Goal: Task Accomplishment & Management: Complete application form

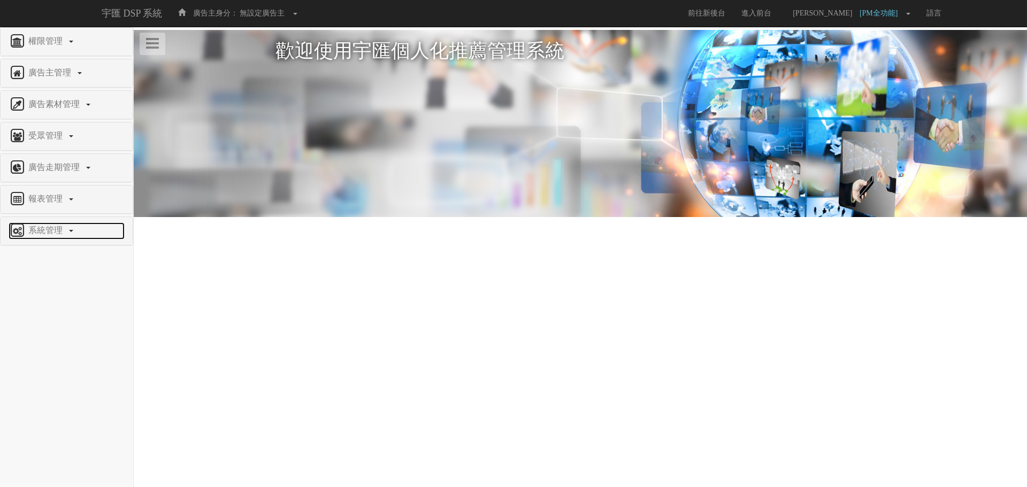
click at [63, 234] on span "系統管理" at bounding box center [47, 230] width 42 height 9
click at [52, 368] on span "廣告驗證設定" at bounding box center [35, 366] width 53 height 8
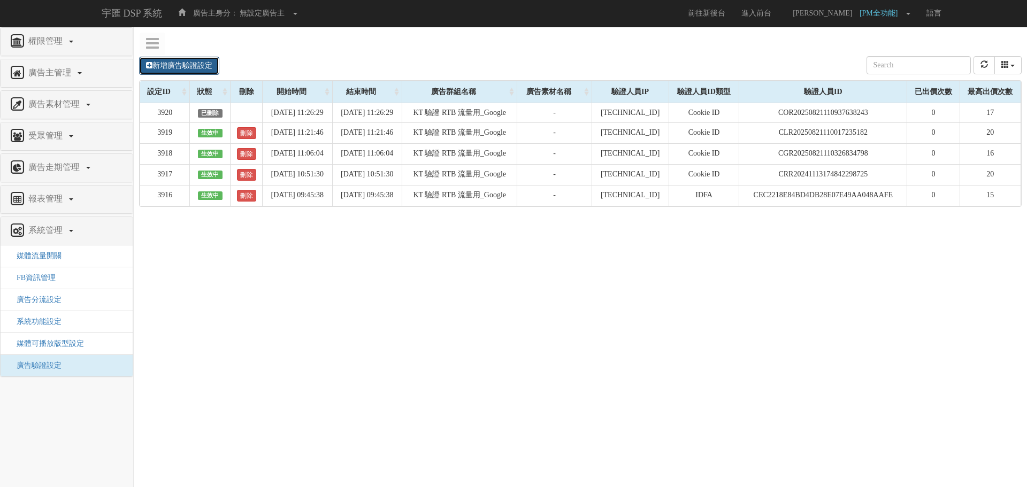
click at [204, 71] on link "新增廣告驗證設定" at bounding box center [179, 66] width 80 height 18
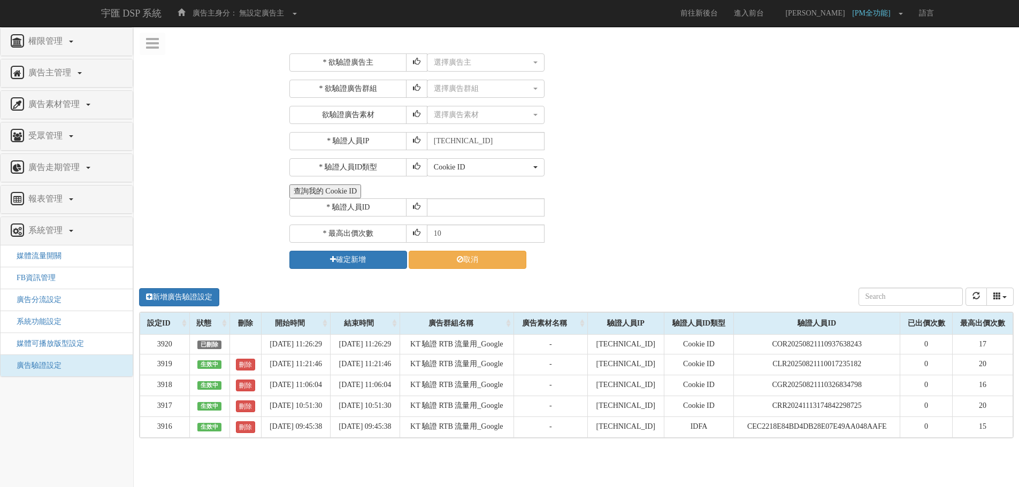
click at [328, 188] on button "查詢我的 Cookie ID" at bounding box center [325, 192] width 72 height 14
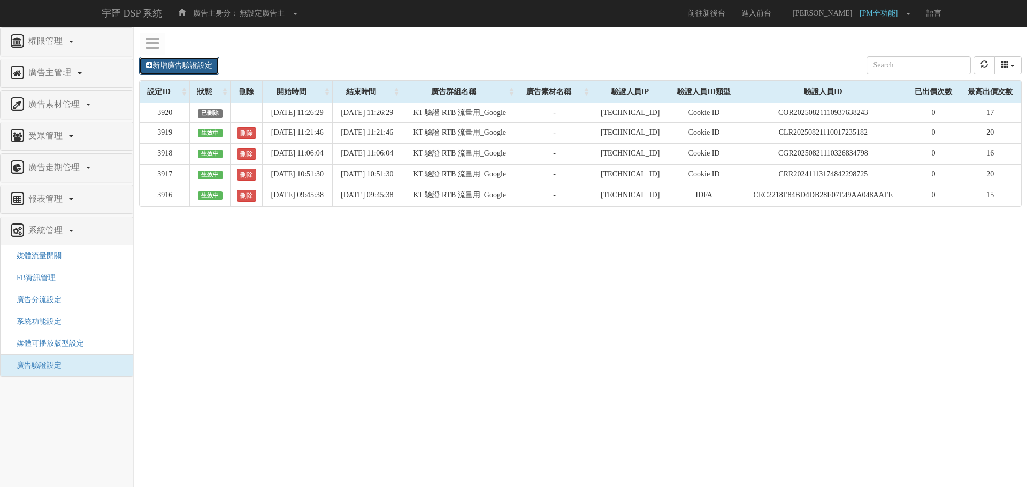
click at [169, 69] on link "新增廣告驗證設定" at bounding box center [179, 66] width 80 height 18
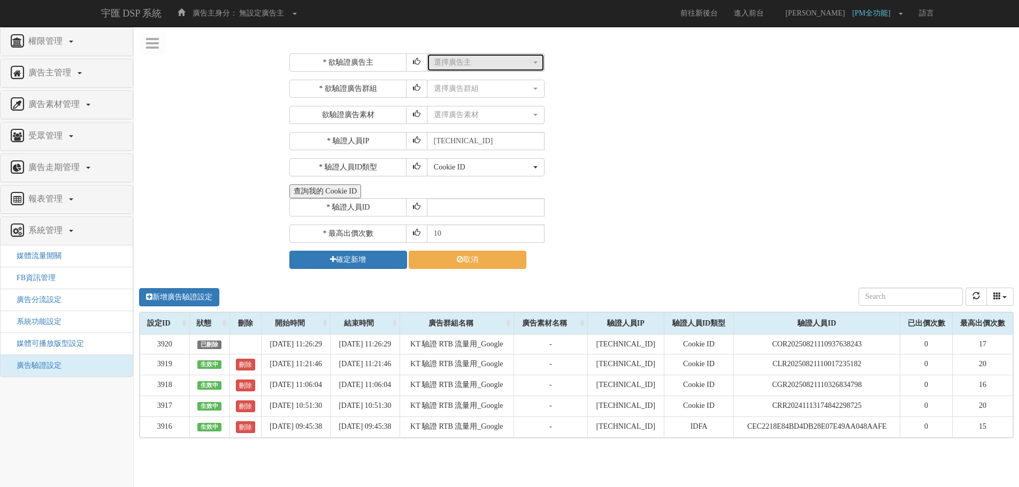
click at [491, 70] on button "選擇廣告主" at bounding box center [486, 62] width 118 height 18
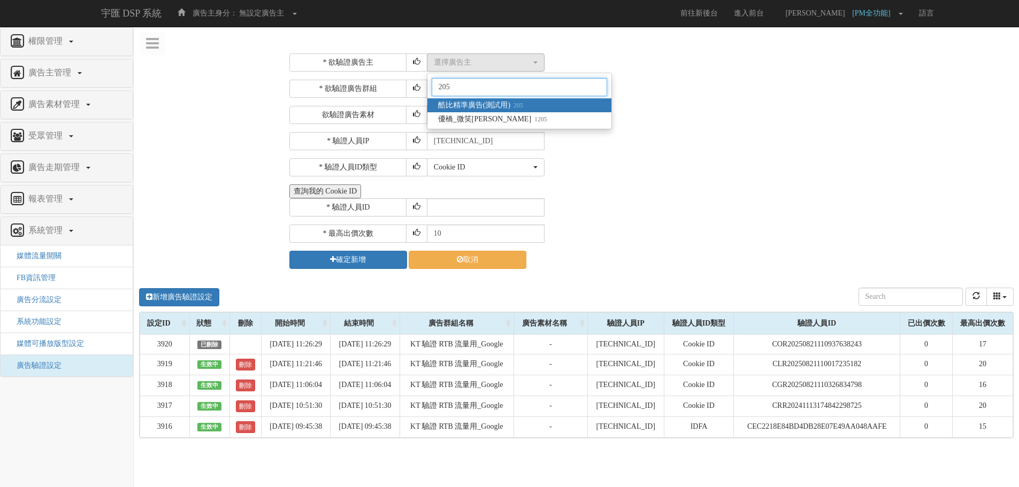
type input "205"
click at [522, 104] on small "205" at bounding box center [516, 105] width 13 height 7
select select "205"
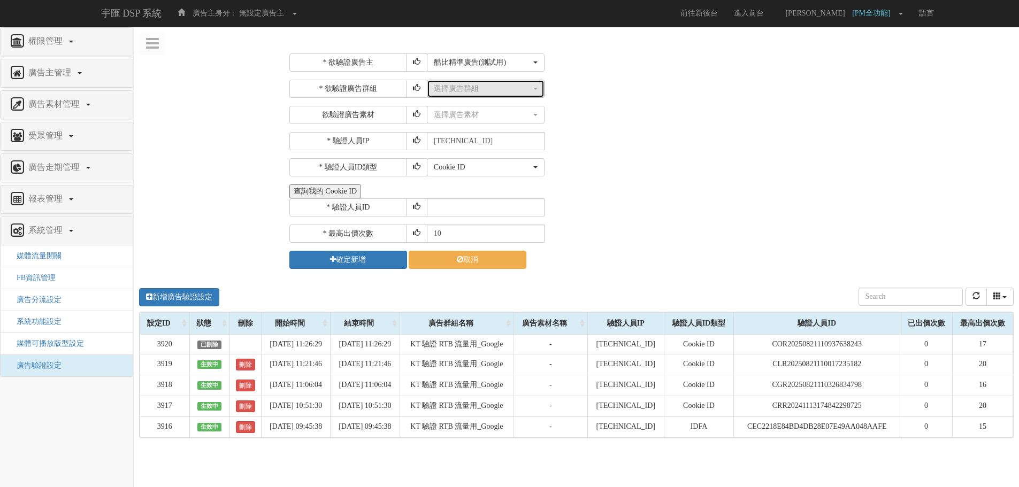
click at [474, 84] on div "選擇廣告群組" at bounding box center [482, 88] width 97 height 11
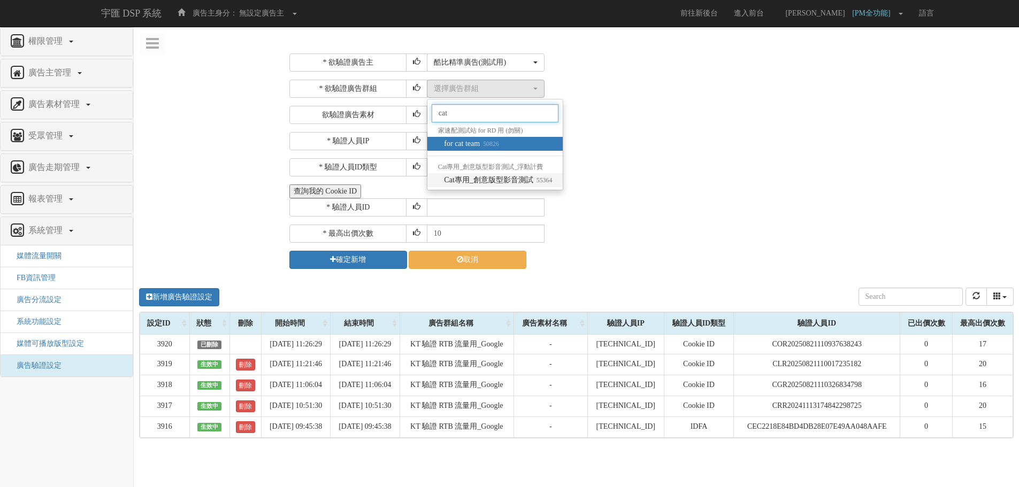
type input "cat"
click at [530, 185] on span "Cat專用_創意版型影音測試 55364" at bounding box center [498, 180] width 108 height 11
select select "55364"
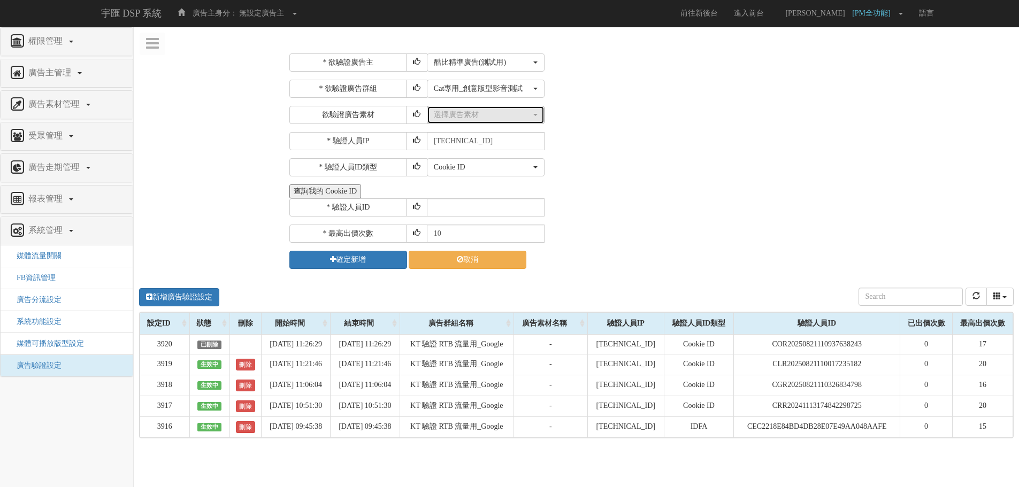
click at [534, 119] on div "選擇廣告素材" at bounding box center [486, 115] width 104 height 11
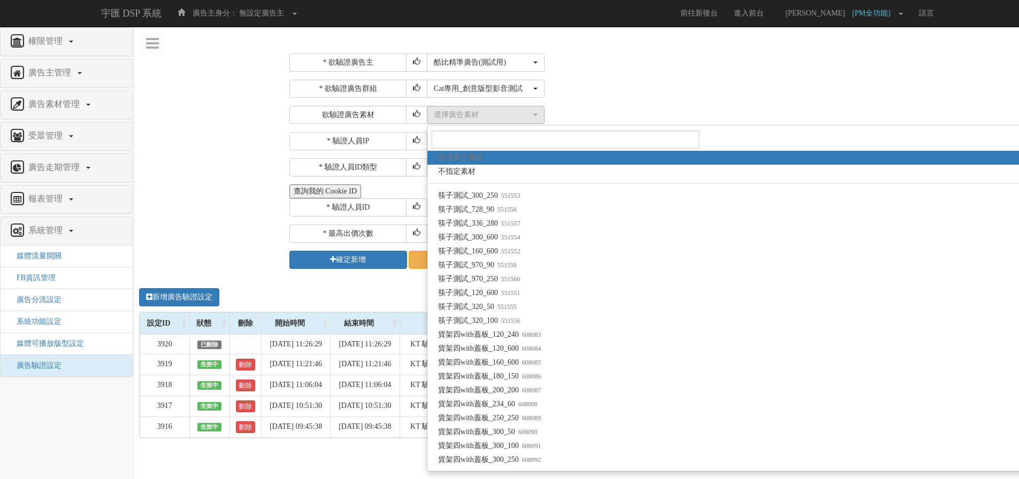
click at [849, 75] on div "* 欲驗證廣告主 選擇廣告主 特力+ 科技紫薇網 Momo 東森EHS Uniqlo EFShop 樂天 屈臣氏[PERSON_NAME] sinyi 信義房…" at bounding box center [650, 161] width 722 height 216
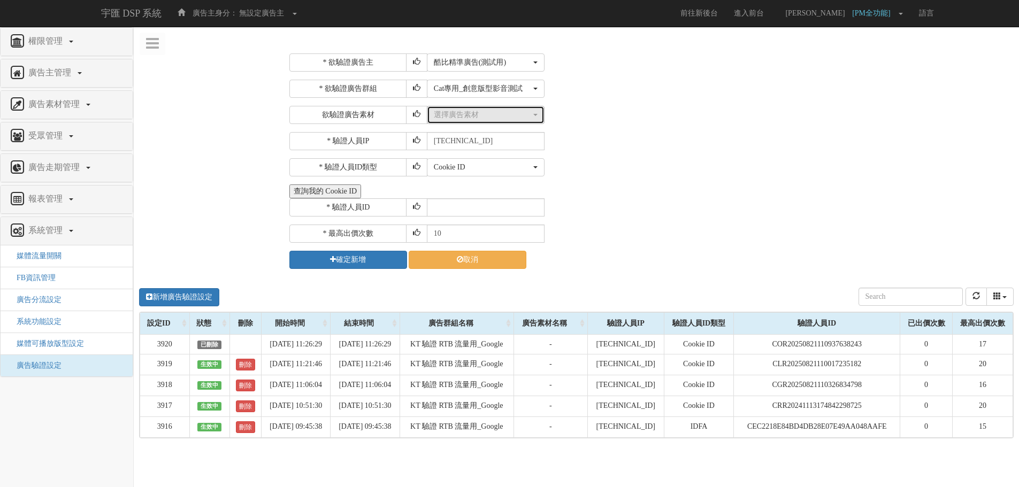
click at [469, 116] on div "選擇廣告素材" at bounding box center [482, 115] width 97 height 11
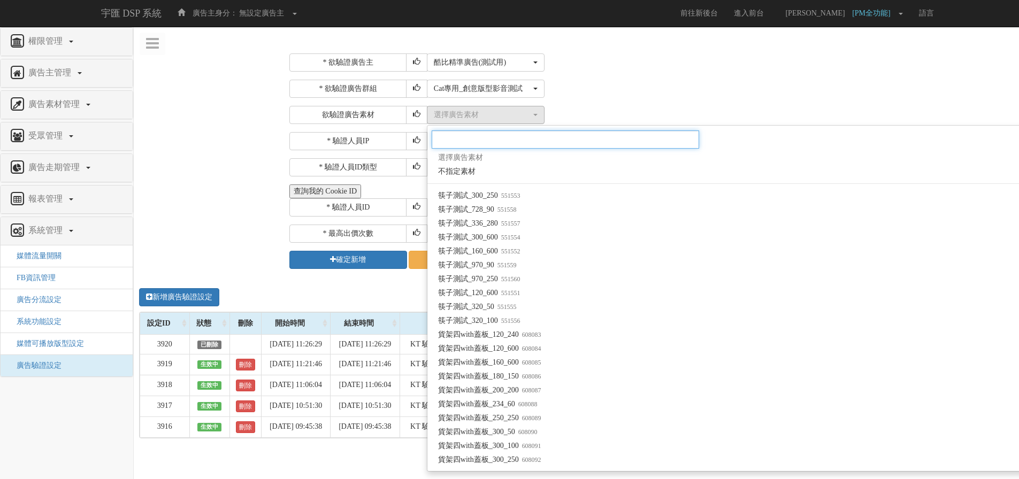
paste input "1564698"
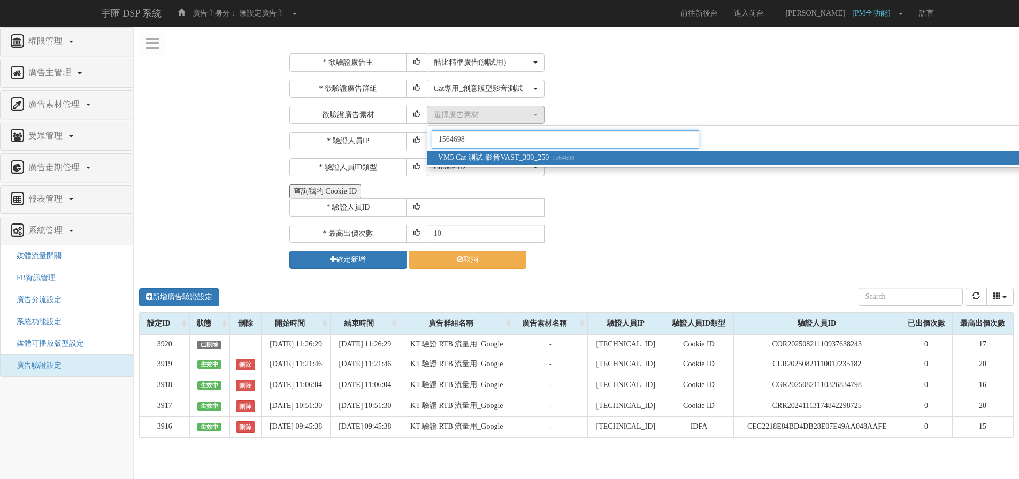
type input "1564698"
click at [534, 158] on span "VM5 Cat 測試-影音VAST_300_250 1564698" at bounding box center [506, 157] width 136 height 11
select select "1564698"
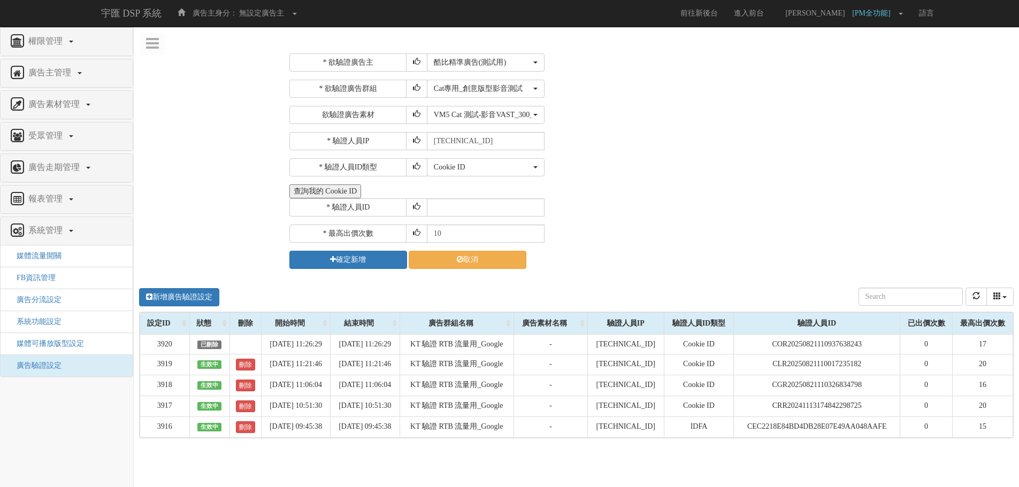
click at [698, 206] on div "* 驗證人員ID" at bounding box center [650, 207] width 722 height 18
click at [467, 205] on input "text" at bounding box center [486, 207] width 118 height 18
paste input "CXR20250320164412993912"
type input "CXR20250320164412993912"
click at [460, 237] on input "10" at bounding box center [486, 234] width 118 height 18
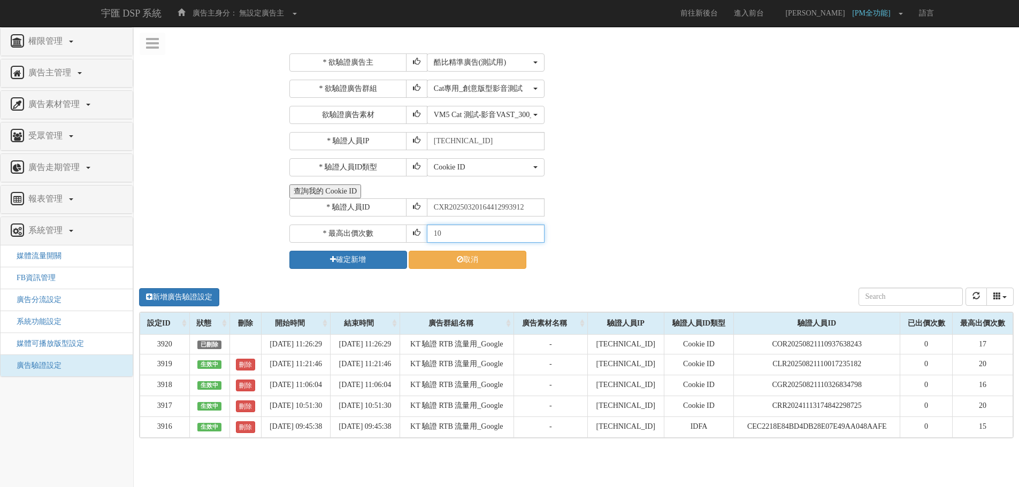
type input "1"
type input "30"
click at [374, 262] on button "確定新增" at bounding box center [348, 260] width 118 height 18
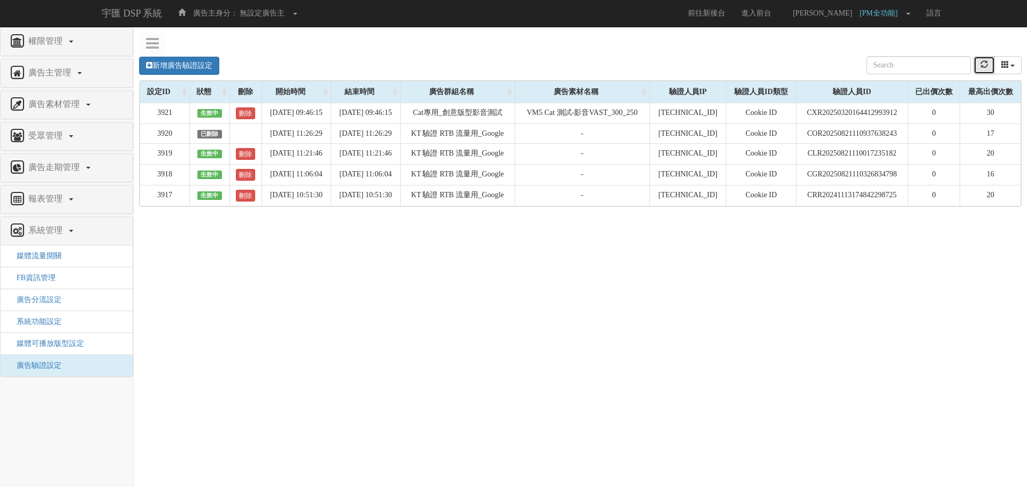
click at [983, 68] on icon "refresh" at bounding box center [984, 63] width 7 height 7
click at [202, 64] on link "新增廣告驗證設定" at bounding box center [179, 66] width 80 height 18
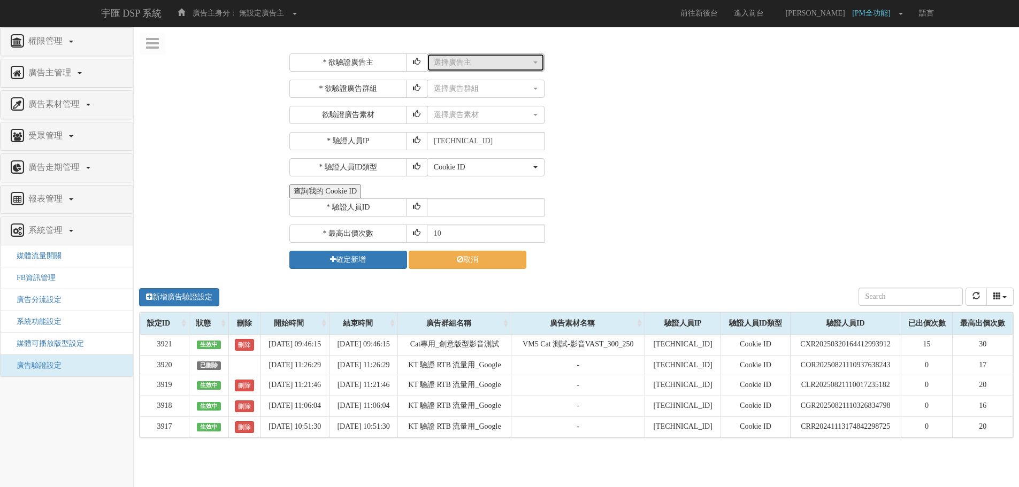
click at [491, 67] on div "選擇廣告主" at bounding box center [482, 62] width 97 height 11
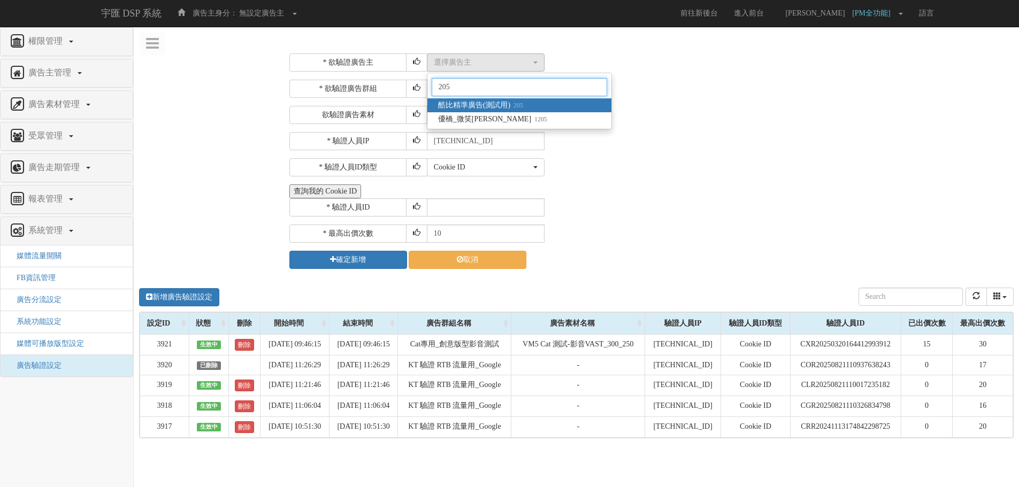
type input "205"
click at [523, 108] on span "酷比精準廣告(測試用) 205" at bounding box center [480, 105] width 85 height 11
select select "205"
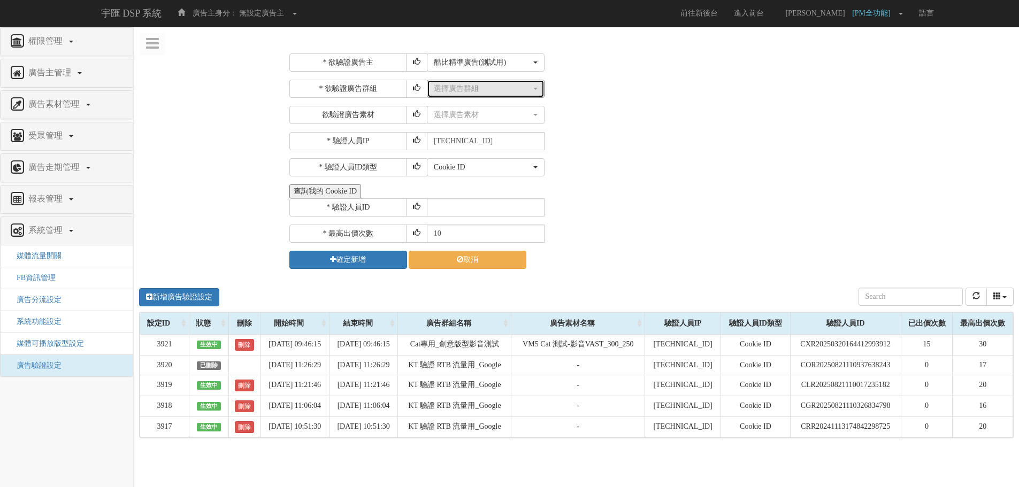
click at [488, 87] on div "選擇廣告群組" at bounding box center [482, 88] width 97 height 11
type input "v"
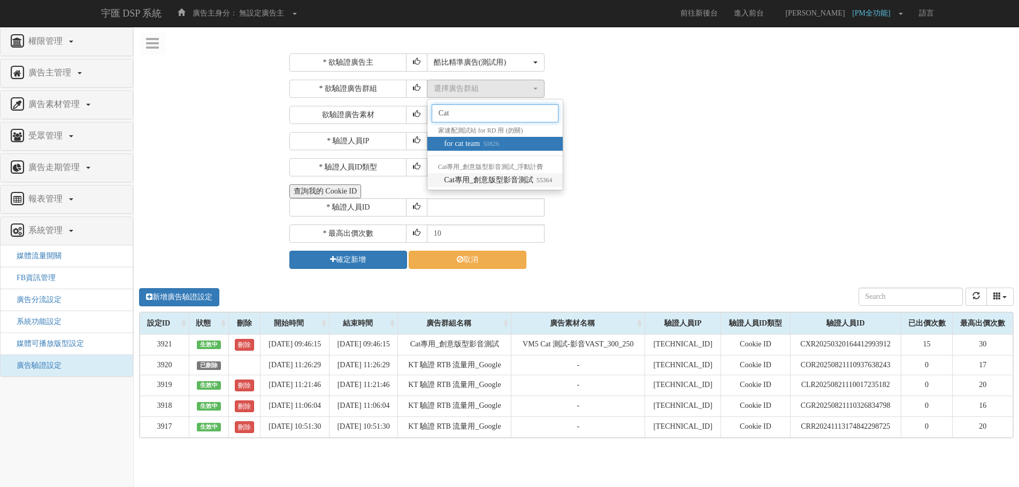
type input "Cat"
click at [489, 181] on span "Cat專用_創意版型影音測試 55364" at bounding box center [498, 180] width 108 height 11
select select "55364"
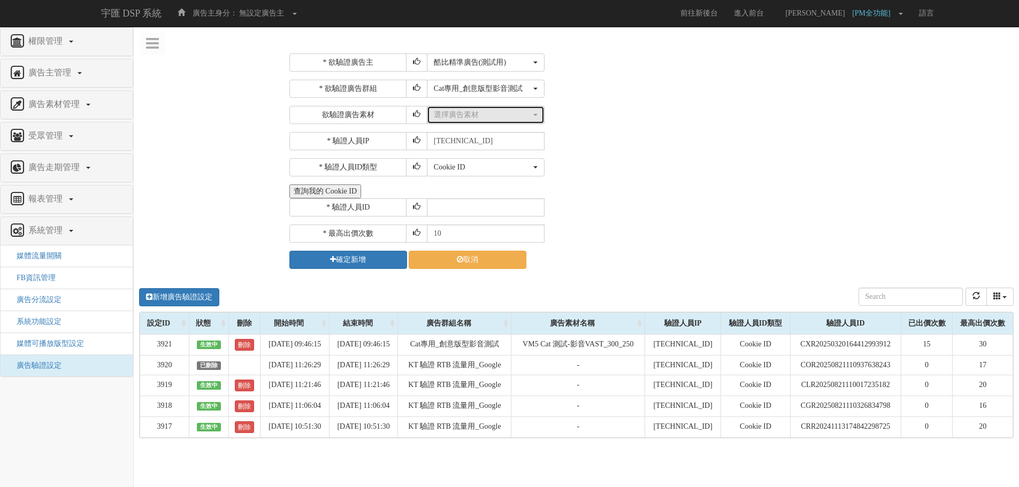
click at [474, 119] on div "選擇廣告素材" at bounding box center [482, 115] width 97 height 11
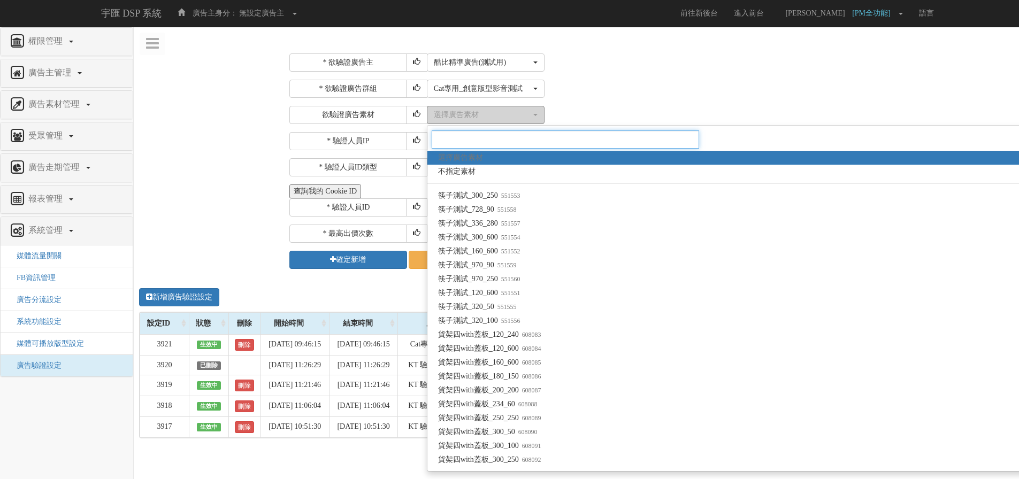
paste input "1564719"
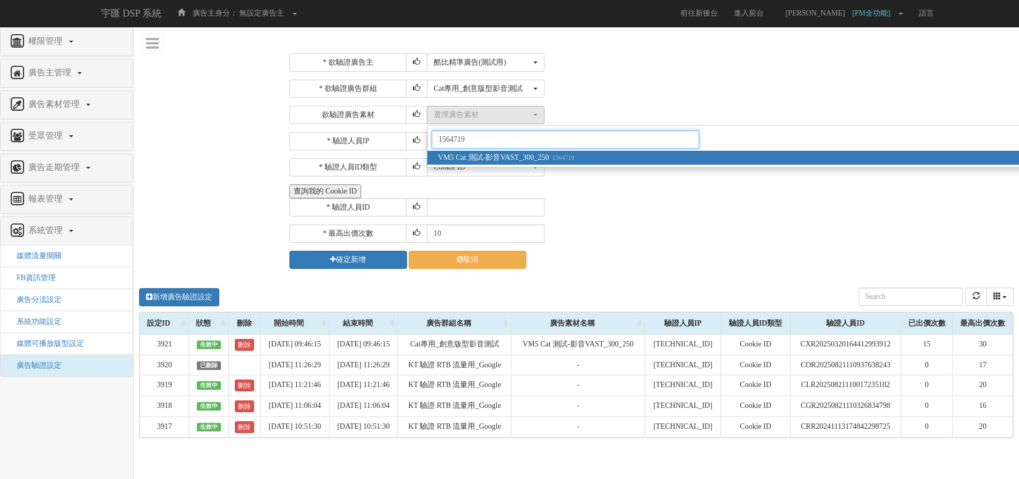
type input "1564719"
click at [575, 159] on small "1564719" at bounding box center [562, 157] width 26 height 7
select select "1564719"
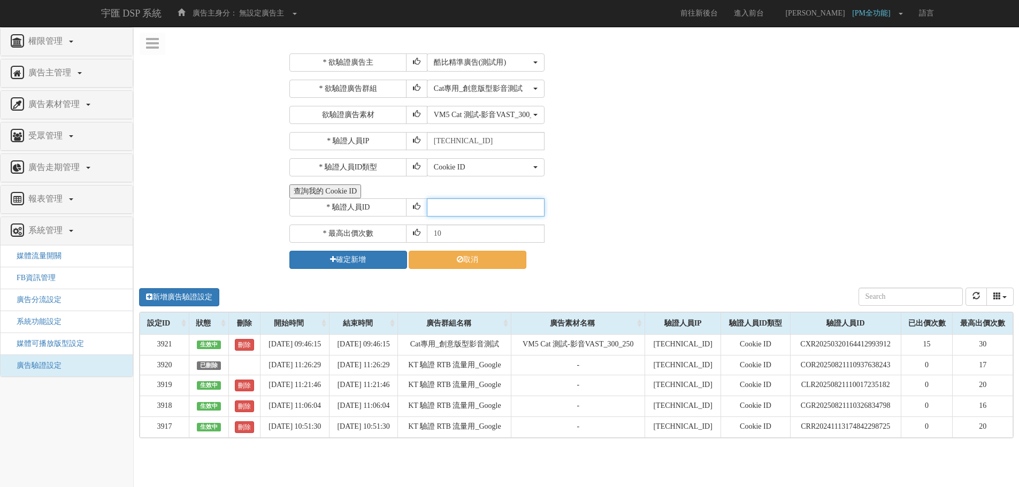
click at [463, 201] on input "text" at bounding box center [486, 207] width 118 height 18
paste input "CXR20250320164412993912"
type input "CXR20250320164412993912"
click at [460, 240] on input "10" at bounding box center [486, 234] width 118 height 18
type input "1"
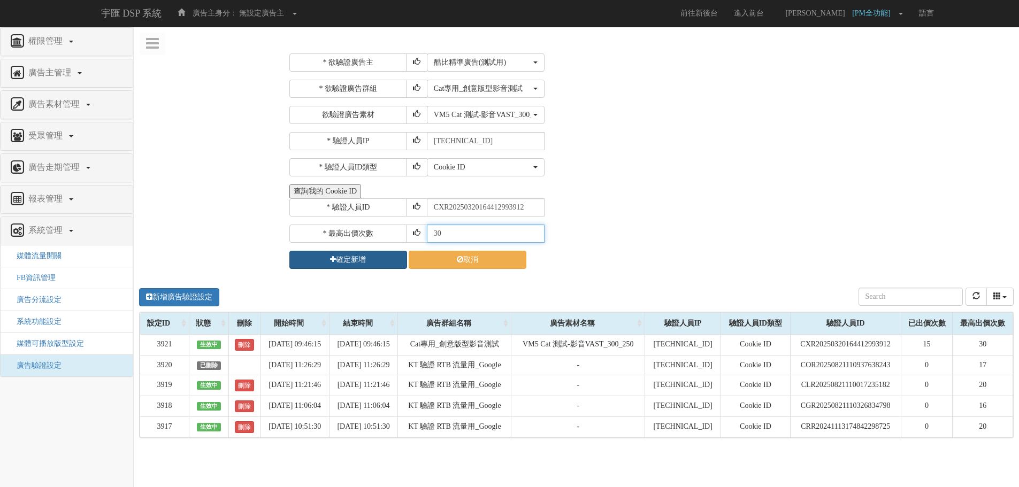
type input "30"
click at [387, 261] on button "確定新增" at bounding box center [348, 260] width 118 height 18
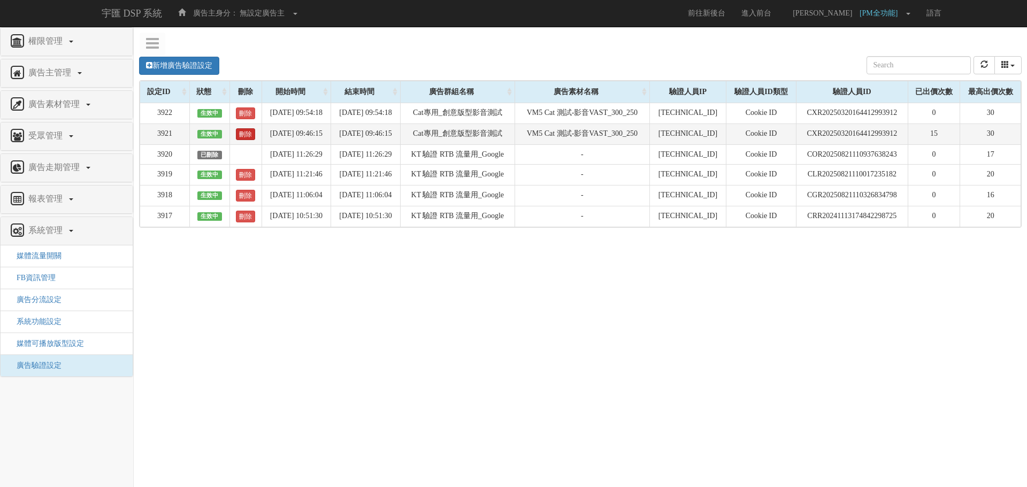
click at [236, 135] on link "刪除" at bounding box center [245, 134] width 19 height 12
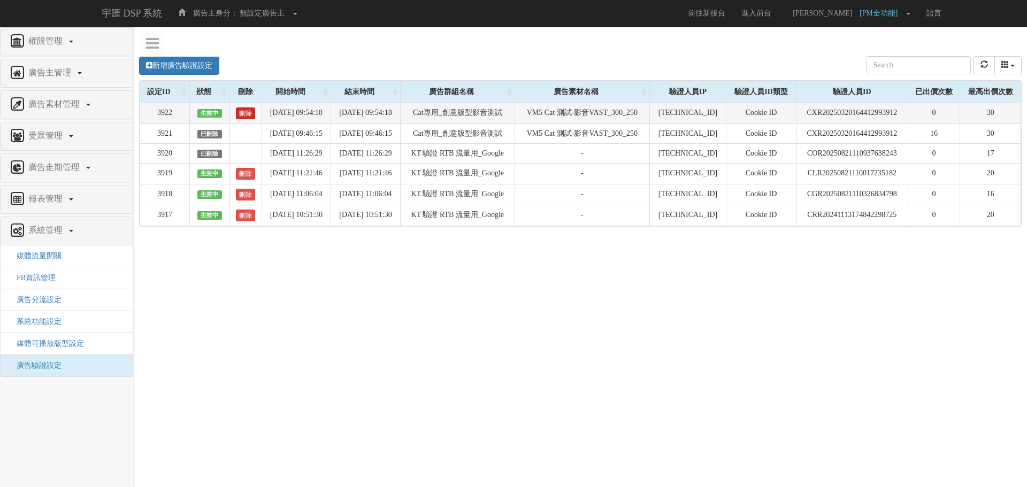
click at [236, 113] on link "刪除" at bounding box center [245, 114] width 19 height 12
